Goal: Task Accomplishment & Management: Complete application form

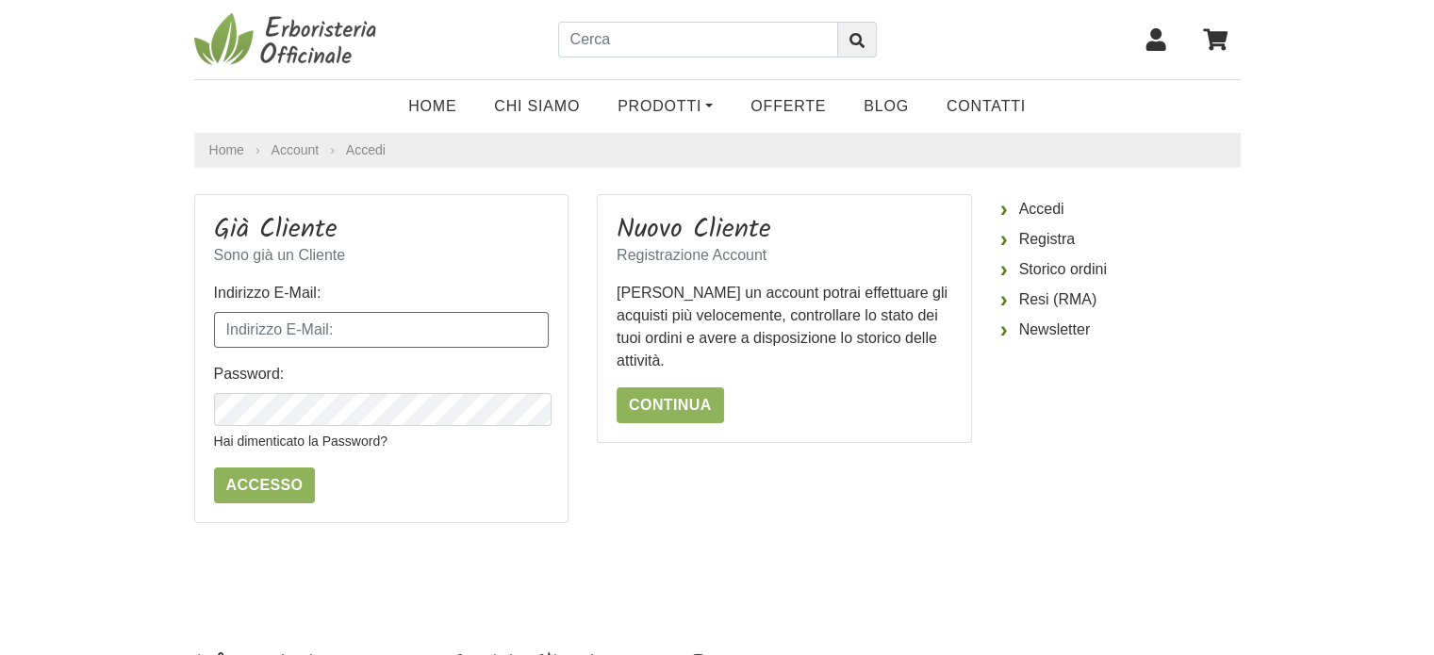
click at [329, 312] on input "Indirizzo E-Mail:" at bounding box center [382, 330] width 336 height 36
type input "[EMAIL_ADDRESS][DOMAIN_NAME]"
click at [254, 469] on input "Accesso" at bounding box center [265, 486] width 102 height 36
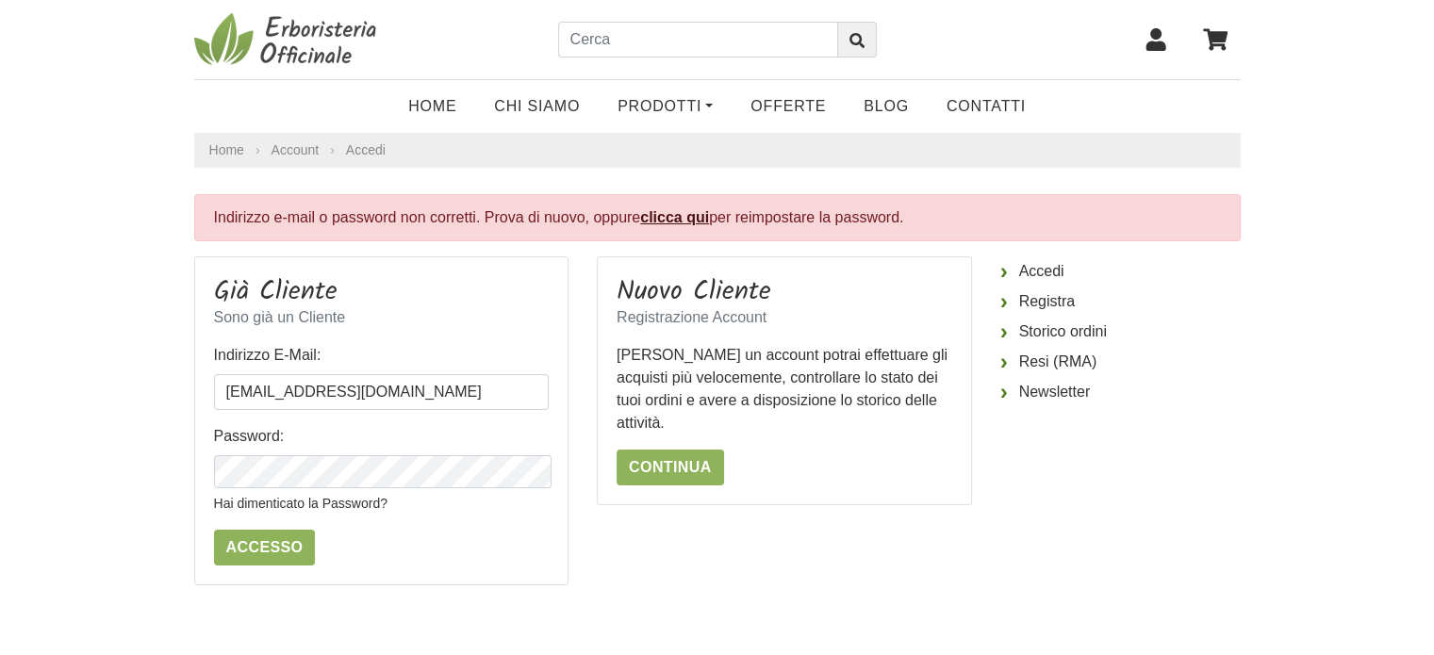
click at [640, 209] on link "clicca qui" at bounding box center [674, 217] width 69 height 16
click at [686, 450] on link "Continua" at bounding box center [670, 468] width 107 height 36
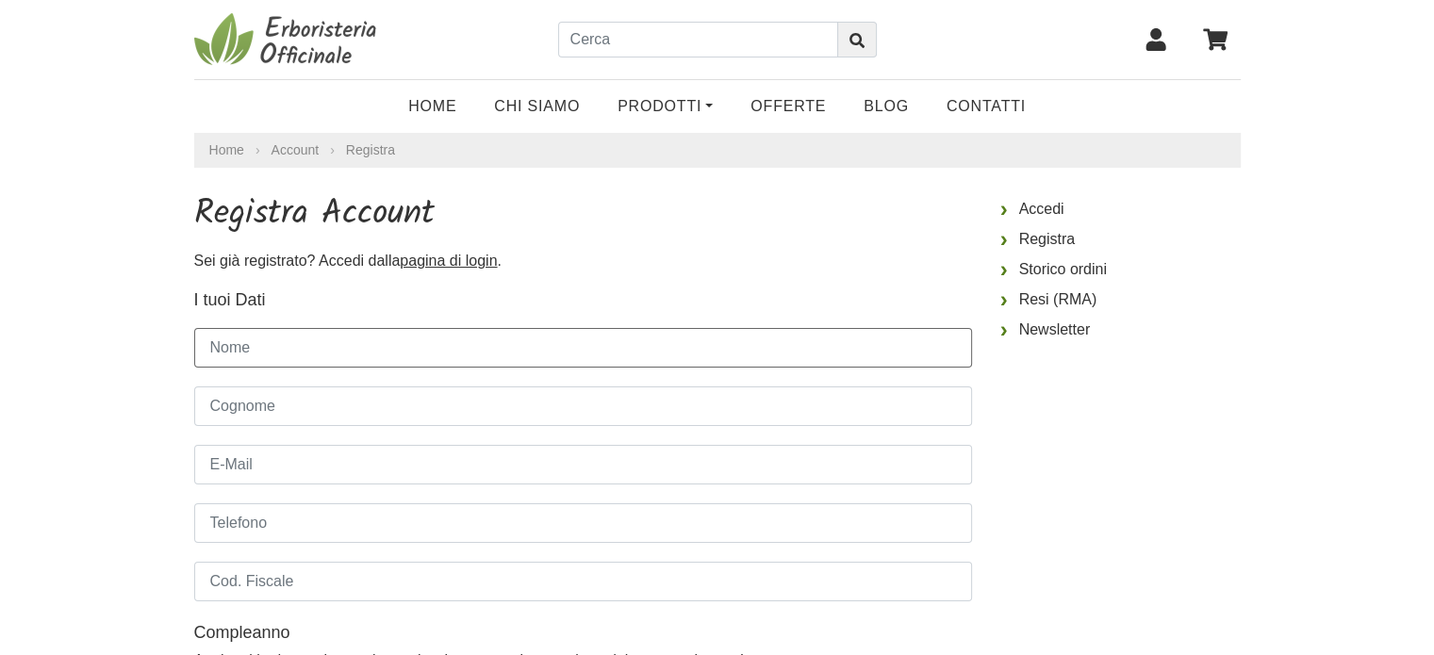
click at [373, 328] on input "Nome" at bounding box center [583, 348] width 778 height 40
type input "ALDO"
type input "POLENZANI"
type input "3404747552"
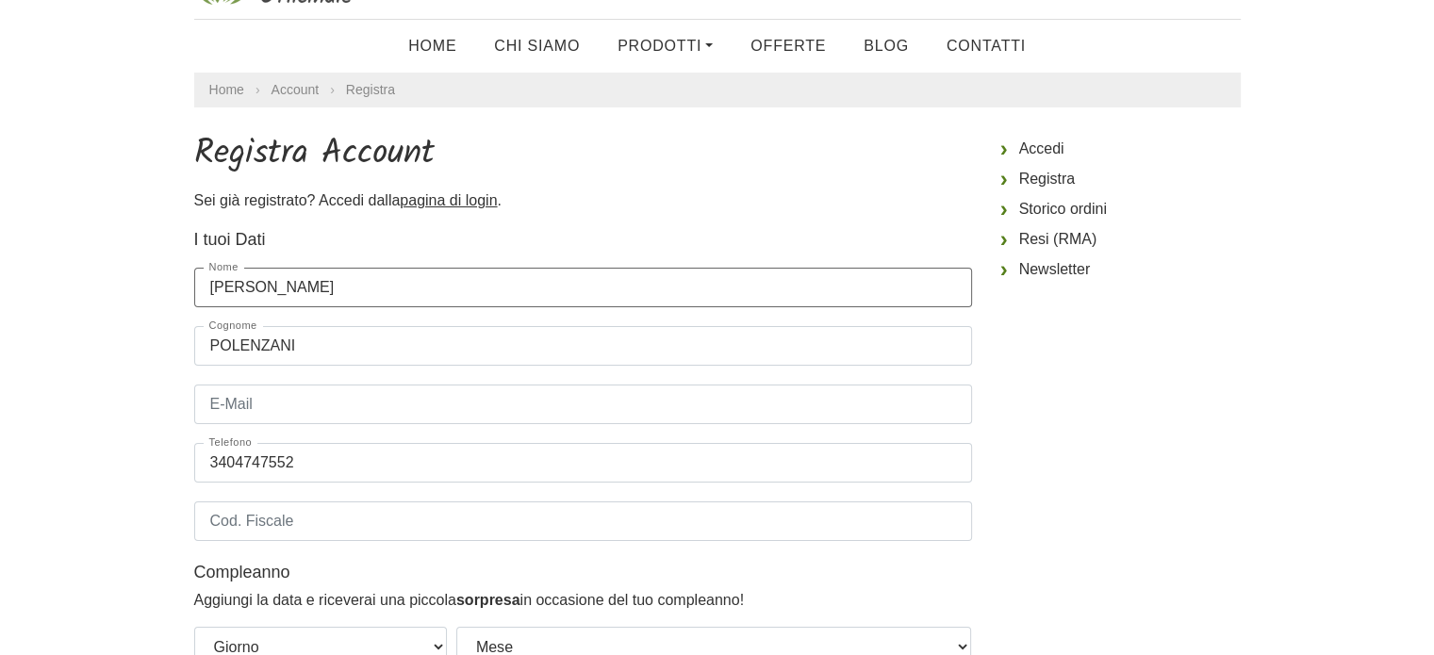
scroll to position [94, 0]
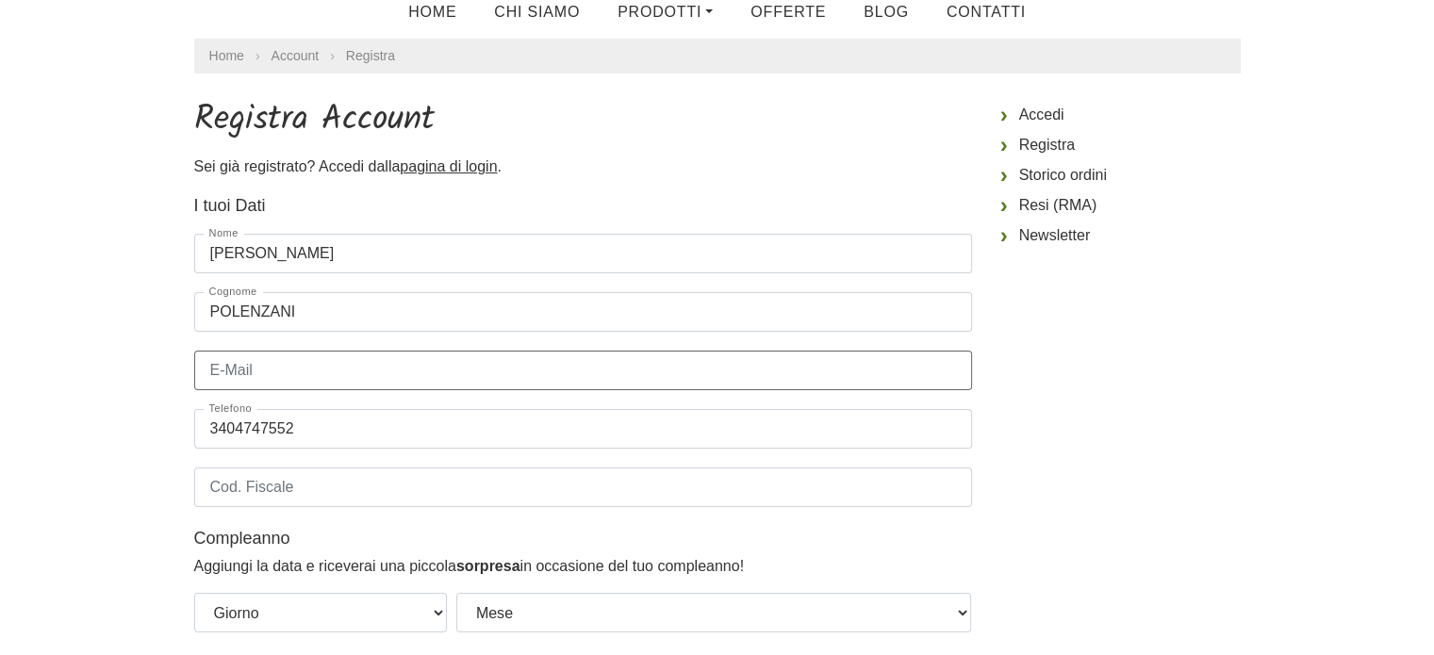
click at [338, 353] on input "E-Mail" at bounding box center [583, 371] width 778 height 40
type input "aldopole66@gmail.com"
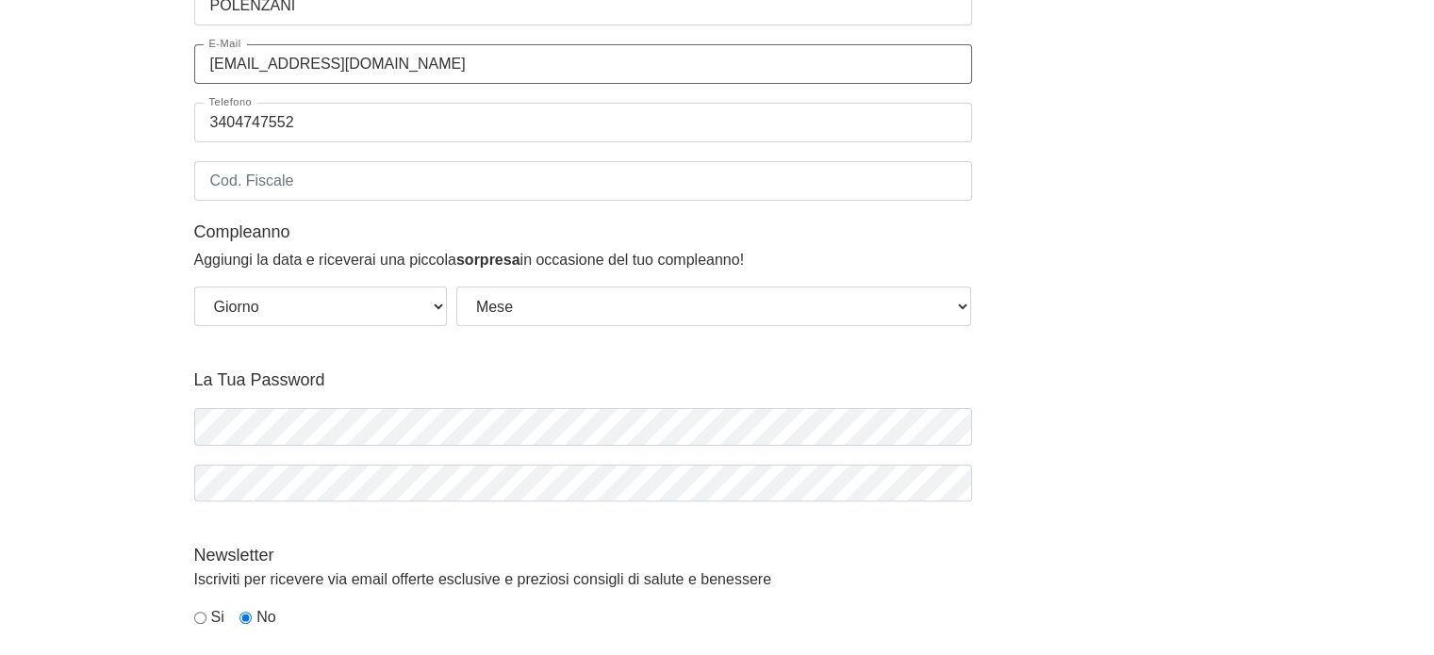
scroll to position [377, 0]
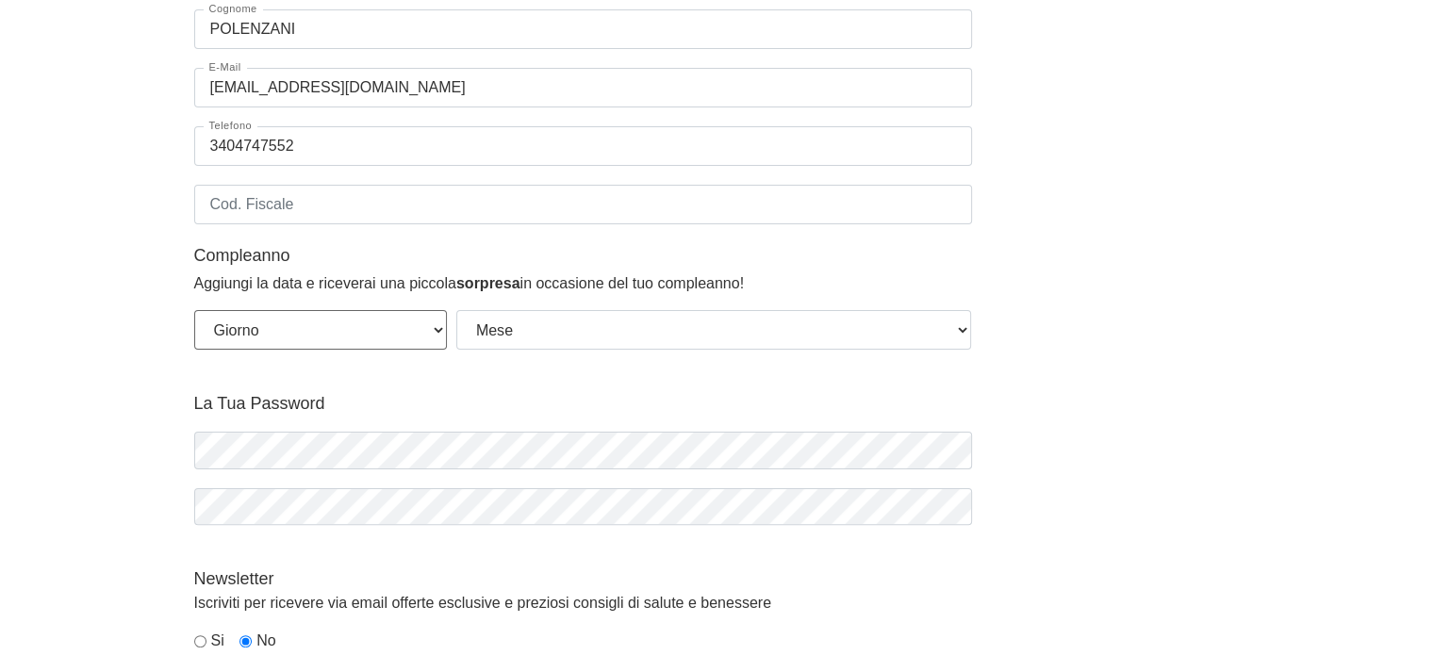
click at [437, 310] on select "Giorno 01 02 03 04 05 06 07 08 09 10 11 12 13 14 15 16 17 18 19 20 21 22 23 24 …" at bounding box center [320, 330] width 253 height 40
click at [453, 325] on fieldset "I tuoi Dati Gruppo Clienti Default Nome ALDO Cognome POLENZANI E-Mail aldopole6…" at bounding box center [583, 139] width 778 height 458
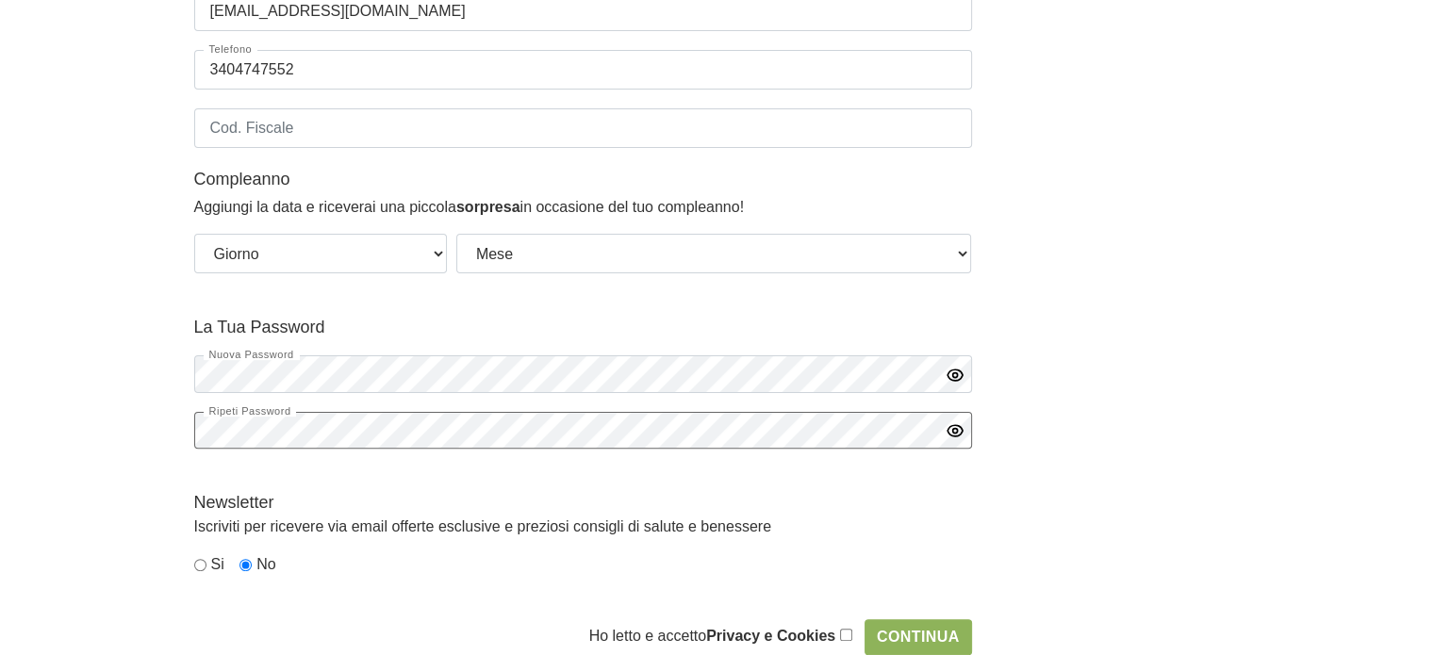
scroll to position [660, 0]
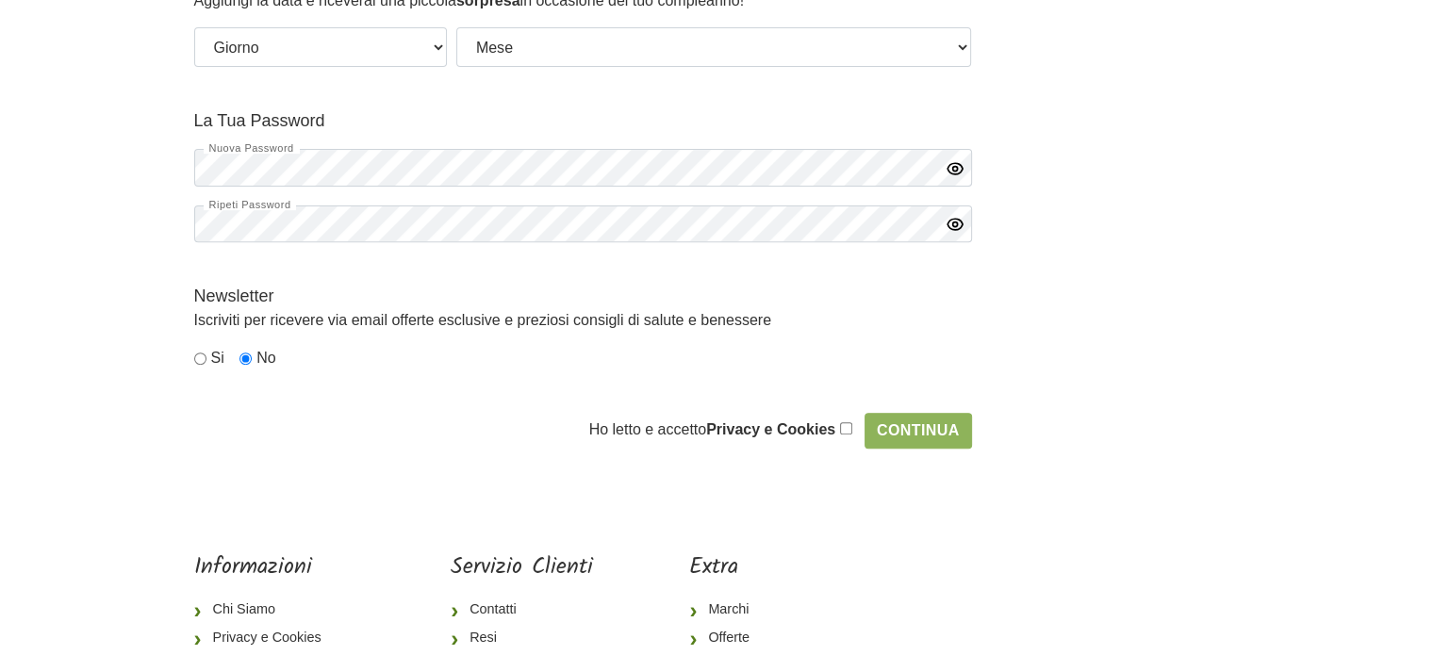
click at [202, 353] on input "radio" at bounding box center [200, 359] width 12 height 12
radio input "true"
click at [852, 422] on input "checkbox" at bounding box center [846, 428] width 12 height 12
checkbox input "true"
click at [888, 413] on input "Continua" at bounding box center [918, 431] width 107 height 36
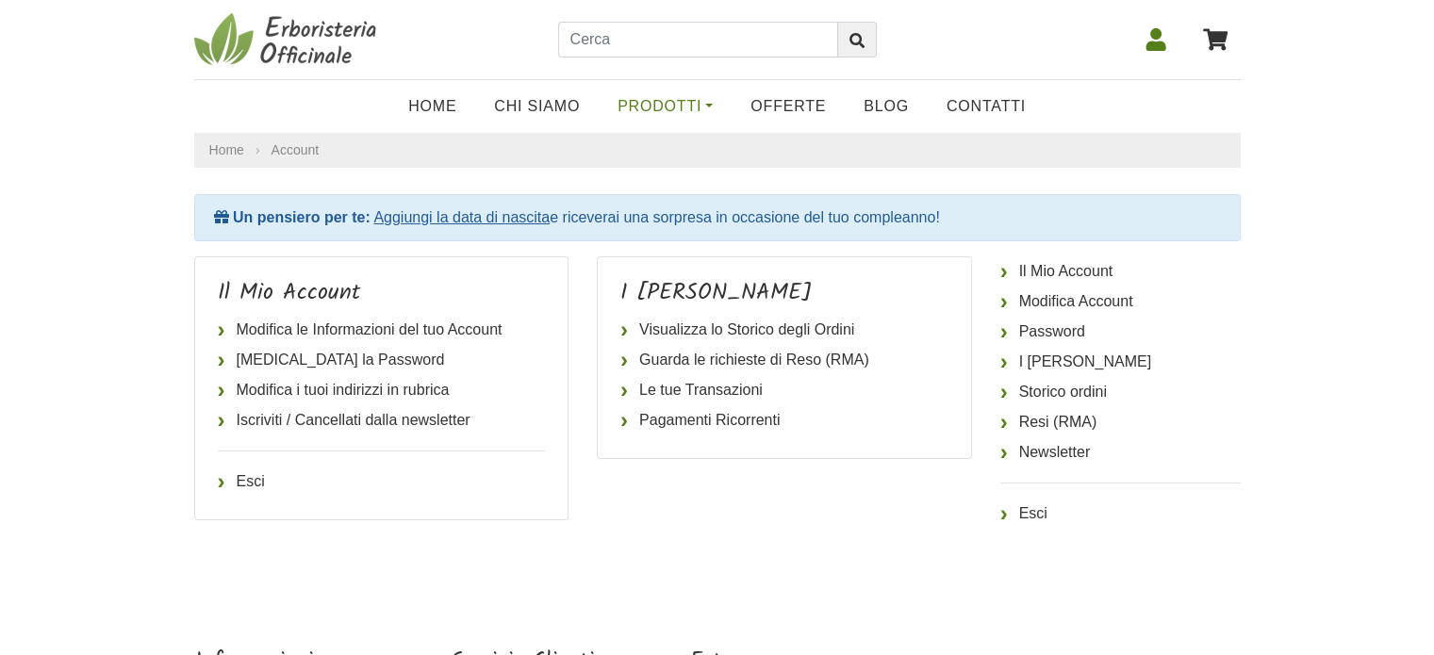
click at [717, 103] on link "Prodotti" at bounding box center [665, 107] width 133 height 38
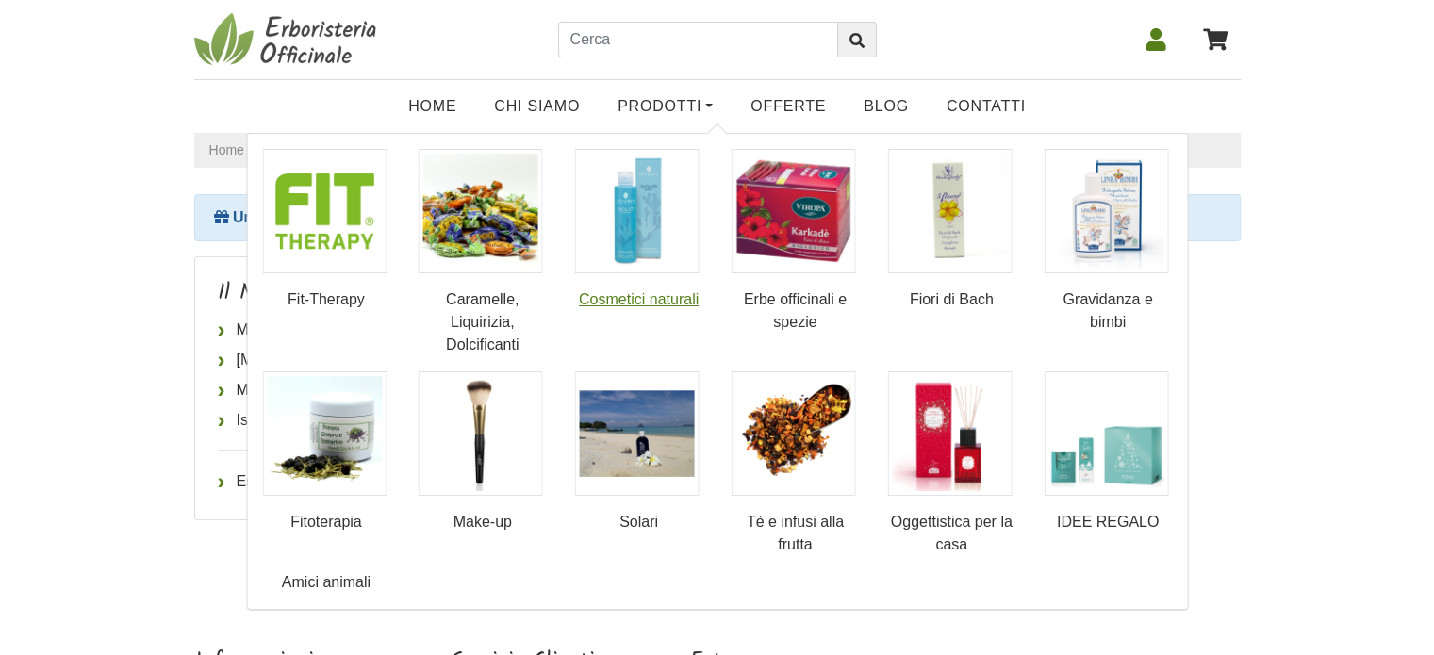
click at [634, 223] on img at bounding box center [637, 211] width 124 height 124
